Goal: Information Seeking & Learning: Learn about a topic

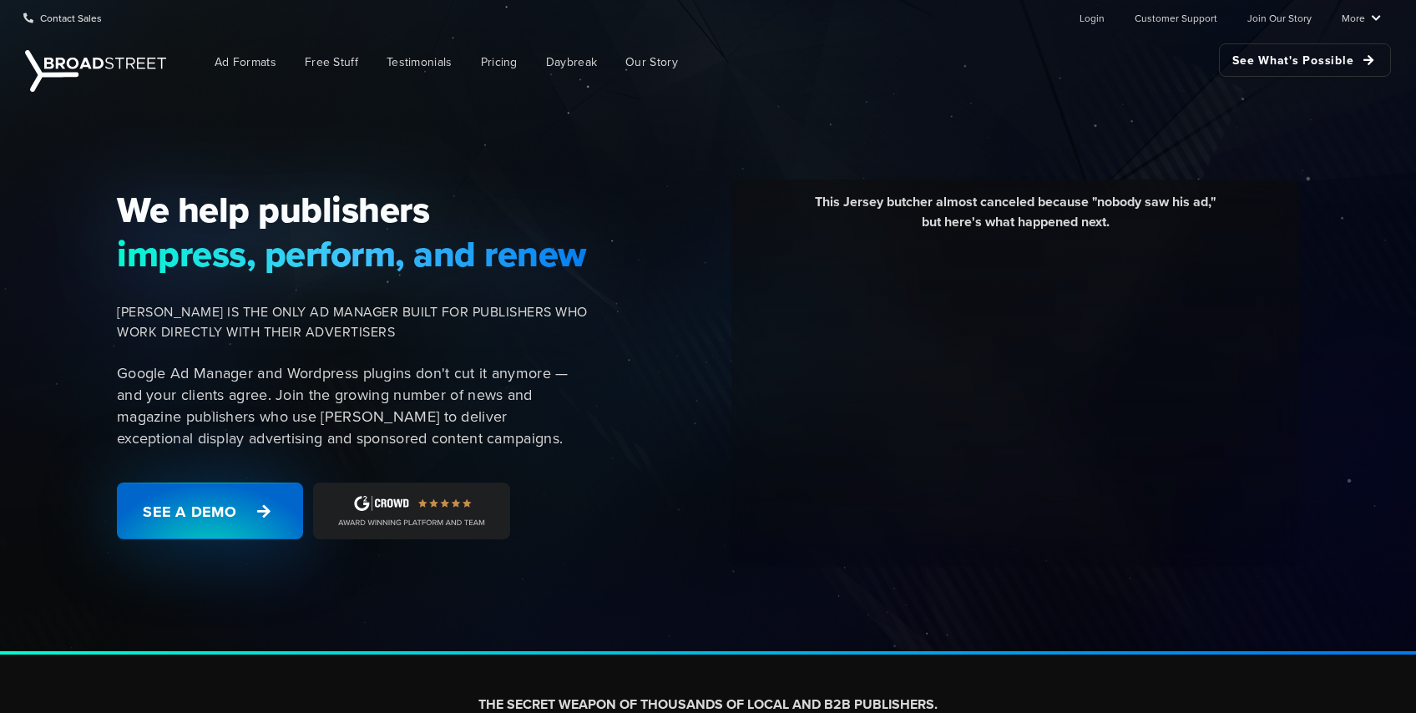
click at [242, 503] on link "See a Demo" at bounding box center [210, 511] width 186 height 57
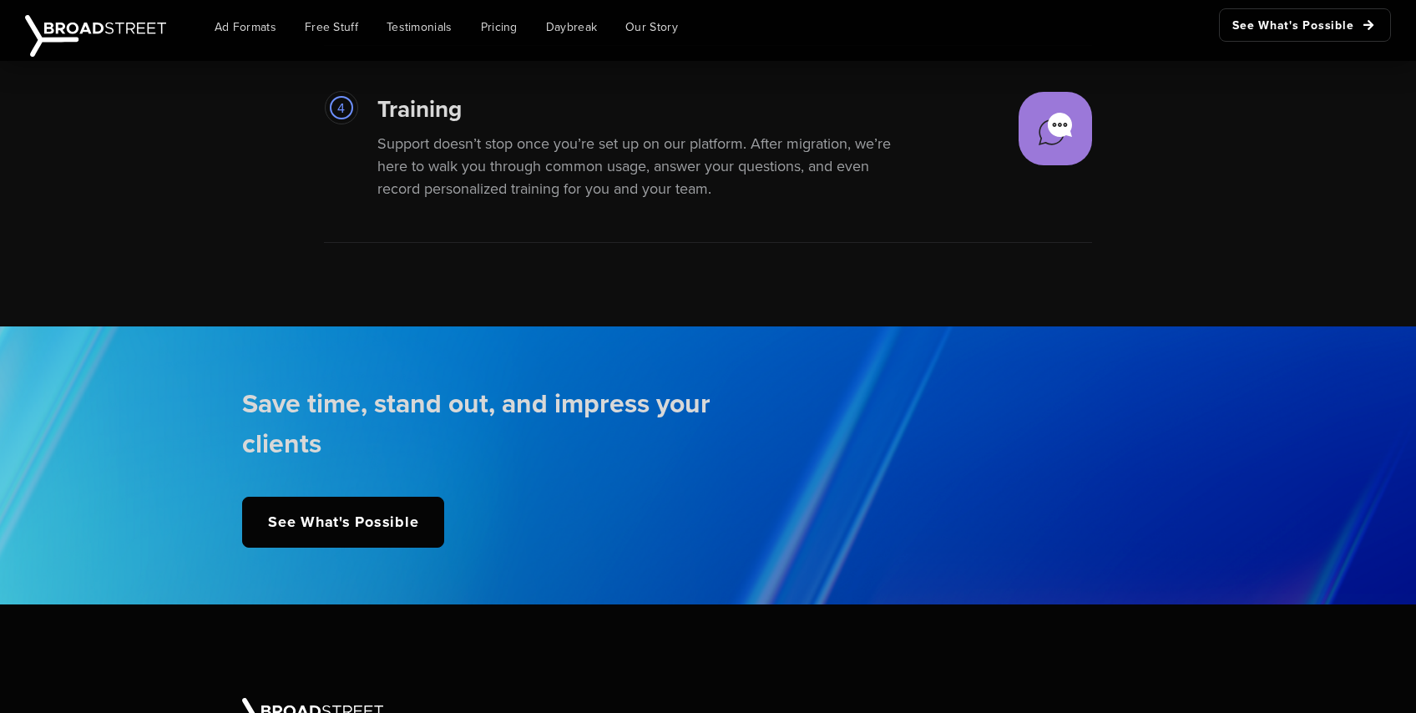
scroll to position [4152, 0]
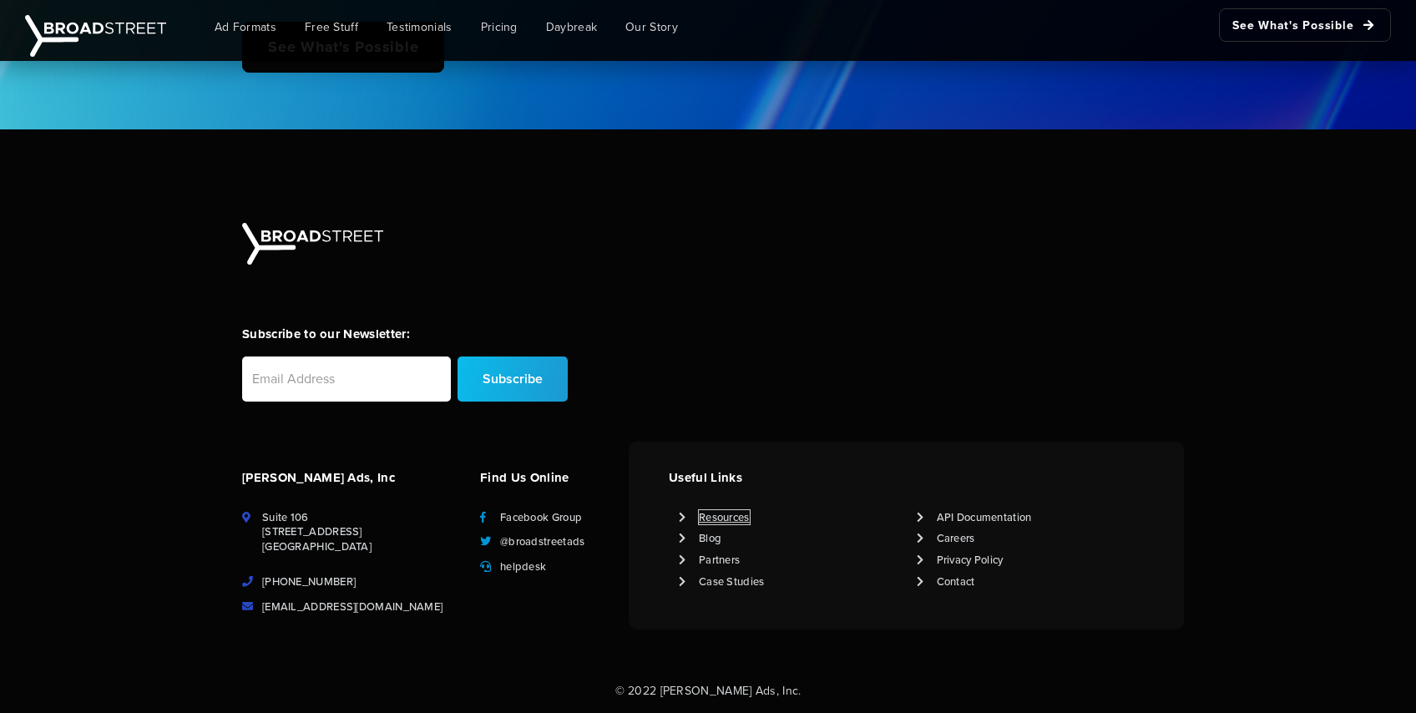
click at [730, 516] on link "Resources" at bounding box center [724, 517] width 51 height 15
